Goal: Connect with others: Connect with others

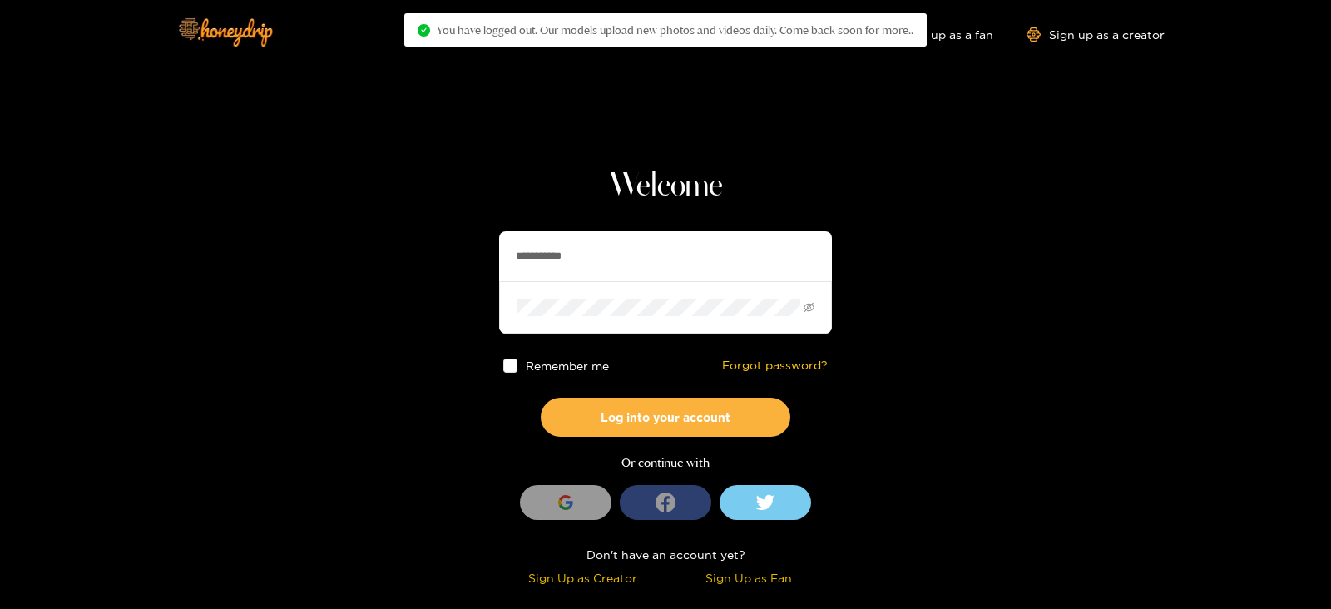
drag, startPoint x: 647, startPoint y: 251, endPoint x: 399, endPoint y: 280, distance: 249.6
click at [399, 280] on section "**********" at bounding box center [665, 296] width 1331 height 592
type input "**********"
click at [541, 398] on button "Log into your account" at bounding box center [666, 417] width 250 height 39
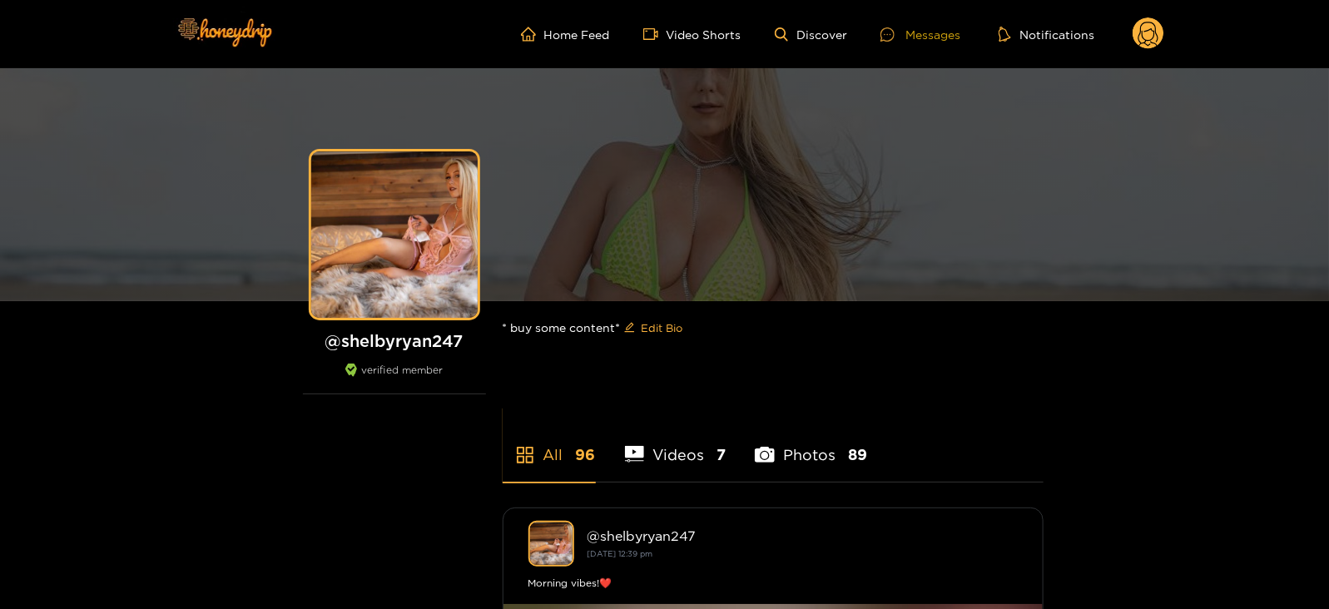
click at [894, 29] on icon at bounding box center [887, 34] width 14 height 14
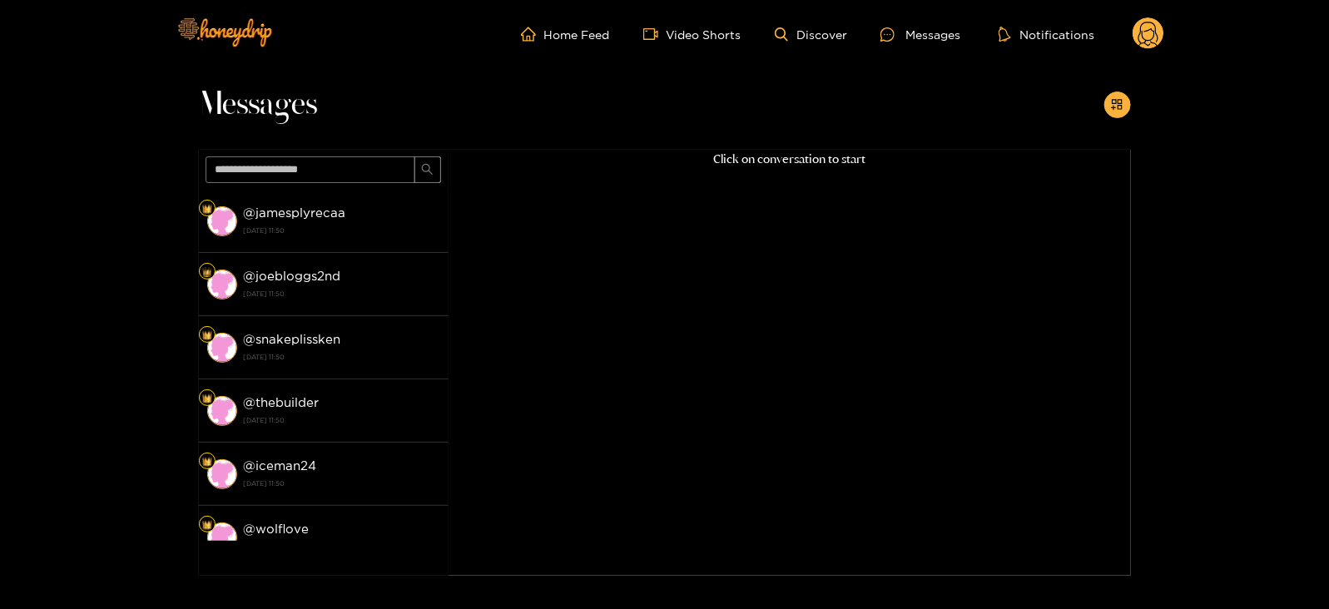
click at [1137, 27] on circle at bounding box center [1148, 33] width 32 height 32
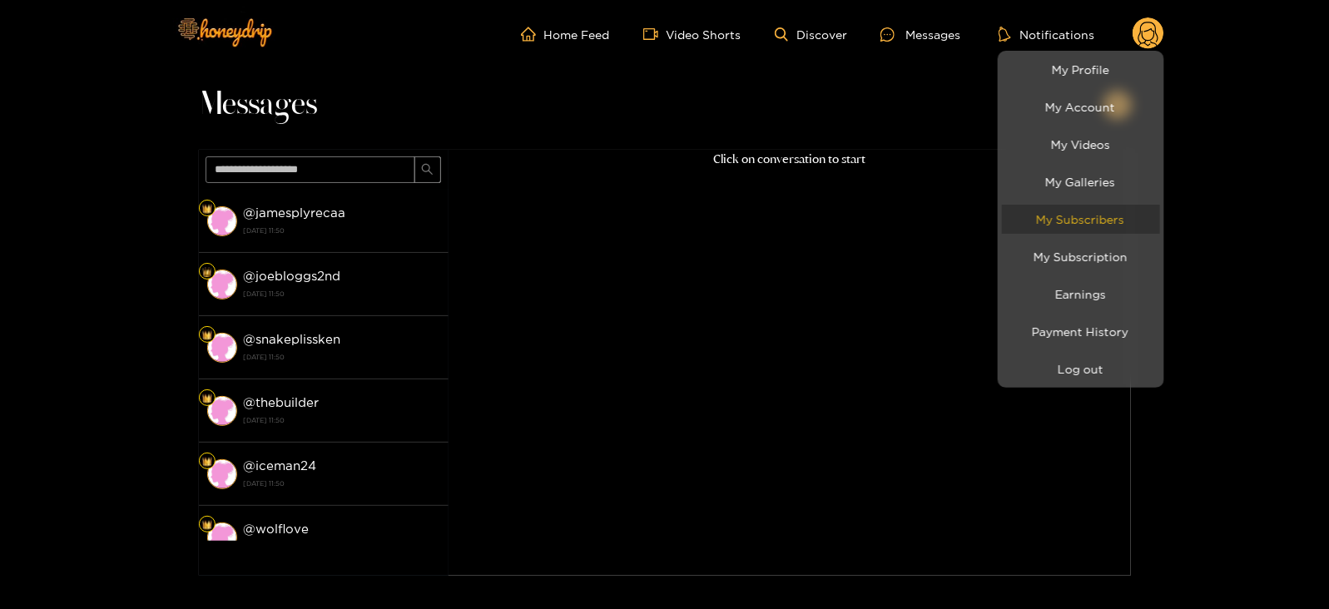
click at [1055, 226] on link "My Subscribers" at bounding box center [1081, 219] width 158 height 29
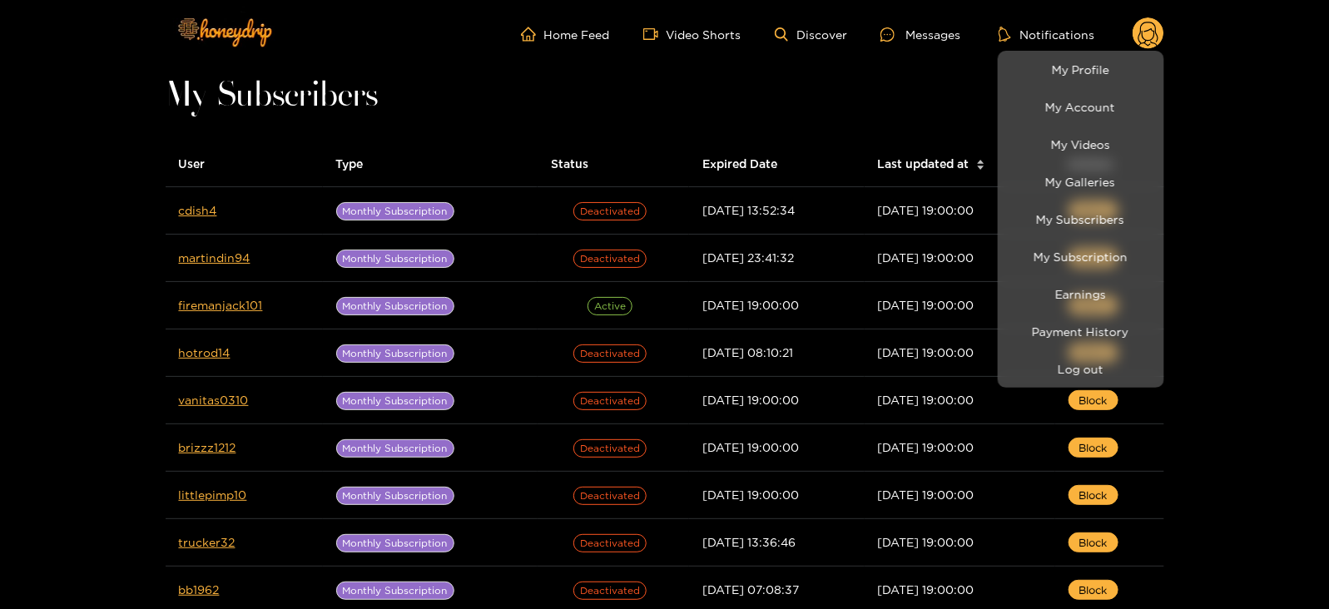
click at [196, 207] on div at bounding box center [664, 304] width 1329 height 609
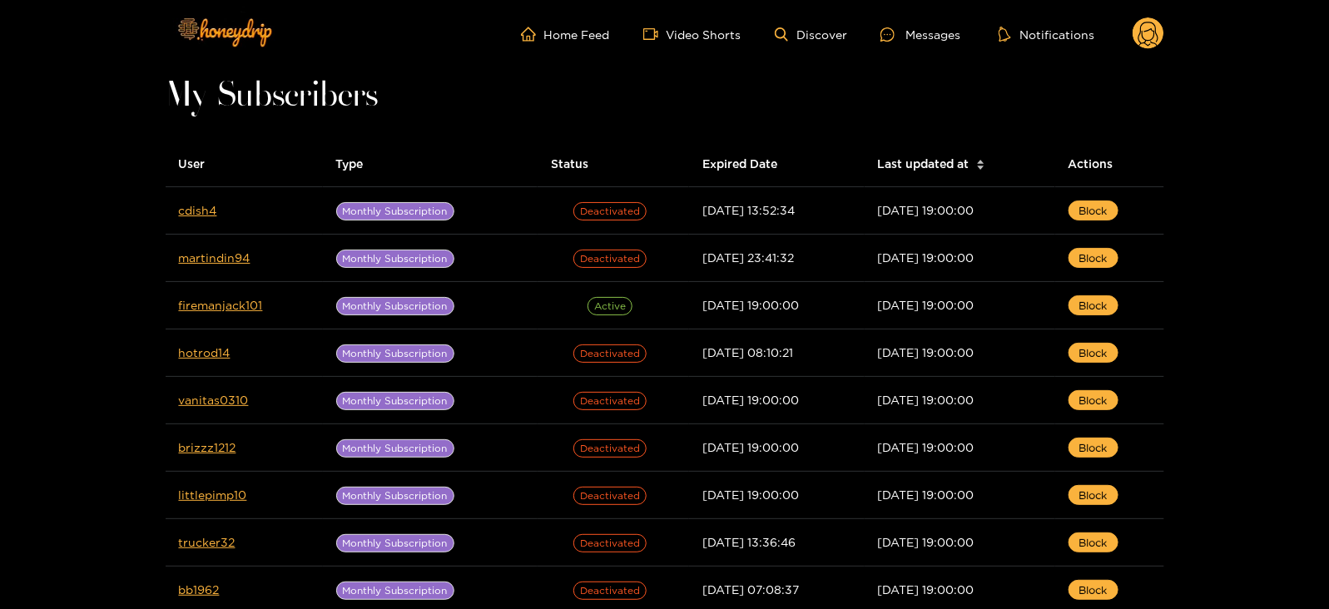
click at [196, 207] on link "cdish4" at bounding box center [198, 210] width 38 height 12
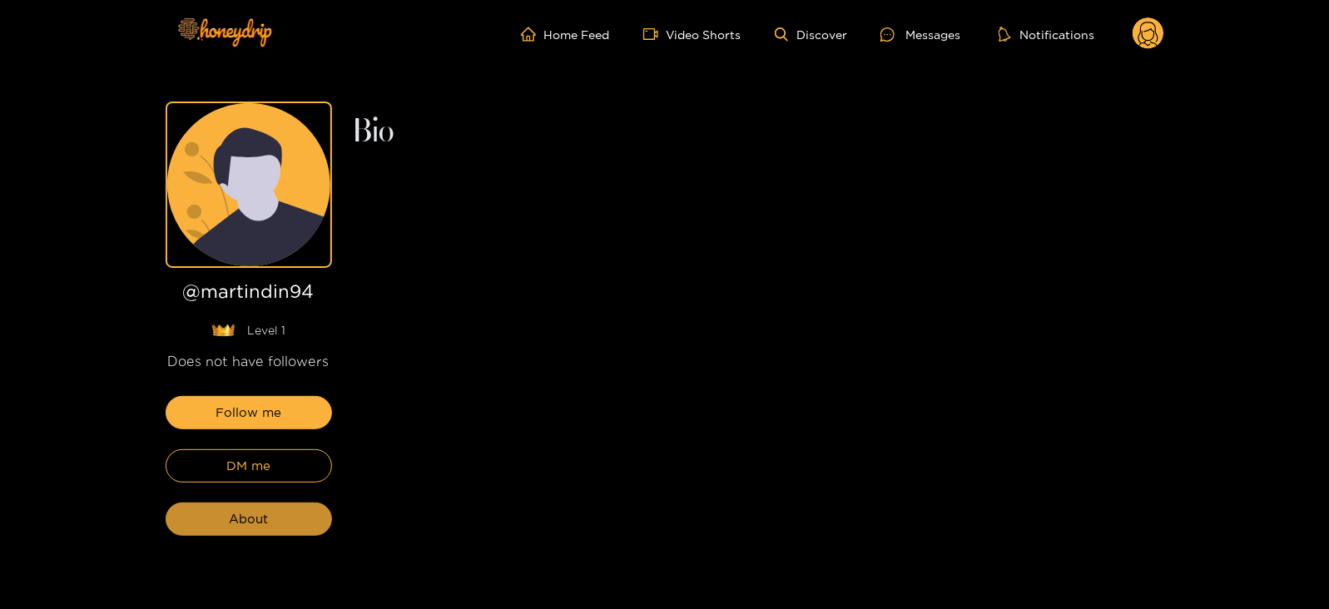
click at [262, 516] on span "About" at bounding box center [248, 519] width 39 height 20
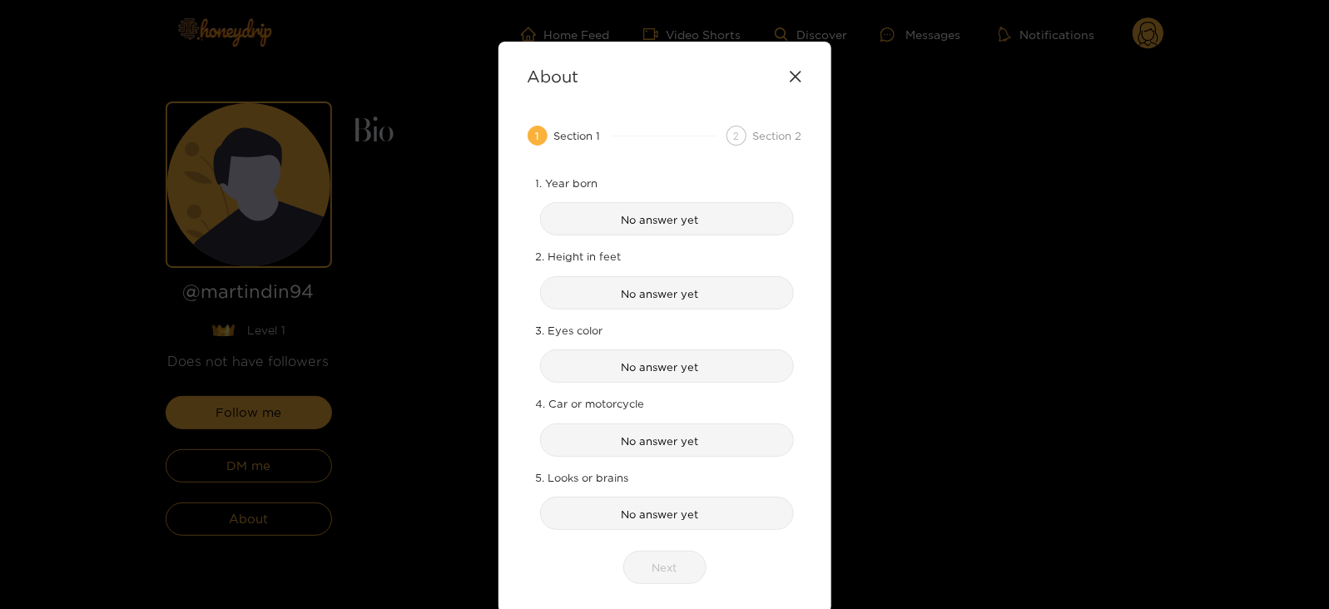
click at [367, 347] on div "About 1 Section 1 2 Section 2 1. Year born No answer yet 2. Height in feet No a…" at bounding box center [664, 304] width 1329 height 609
click at [791, 73] on icon at bounding box center [795, 76] width 13 height 13
